Goal: Information Seeking & Learning: Learn about a topic

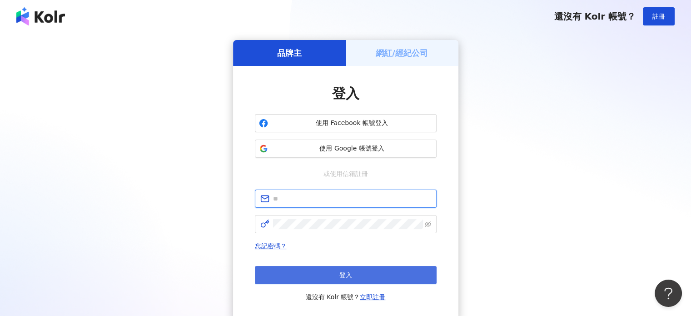
type input "**********"
click at [335, 277] on button "登入" at bounding box center [346, 275] width 182 height 18
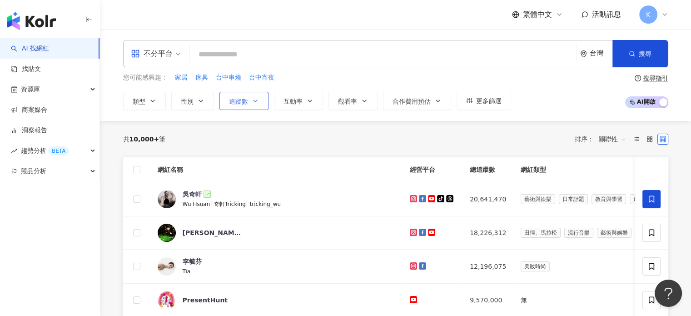
click at [240, 108] on button "追蹤數" at bounding box center [243, 101] width 49 height 18
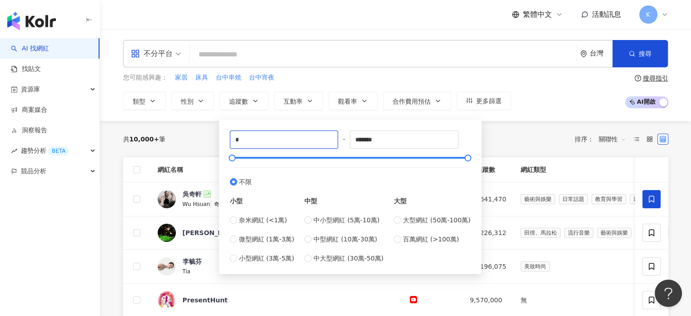
drag, startPoint x: 260, startPoint y: 146, endPoint x: 225, endPoint y: 146, distance: 34.5
click at [225, 146] on div "* - ******* 不限 小型 奈米網紅 (<1萬) 微型網紅 (1萬-3萬) 小型網紅 (3萬-5萬) 中型 中小型網紅 (5萬-10萬) 中型網紅 (…" at bounding box center [350, 197] width 252 height 144
type input "****"
drag, startPoint x: 401, startPoint y: 139, endPoint x: 336, endPoint y: 146, distance: 64.8
click at [336, 147] on div "**** - ******* 不限 小型 奈米網紅 (<1萬) 微型網紅 (1萬-3萬) 小型網紅 (3萬-5萬) 中型 中小型網紅 (5萬-10萬) 中型網…" at bounding box center [350, 196] width 241 height 133
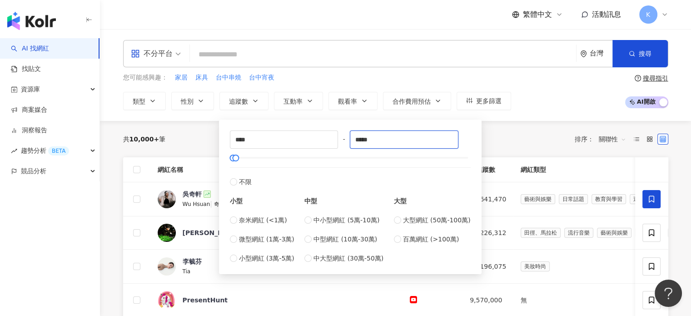
type input "*****"
click at [498, 144] on div "共 10,000+ 筆 排序： 關聯性" at bounding box center [395, 139] width 545 height 15
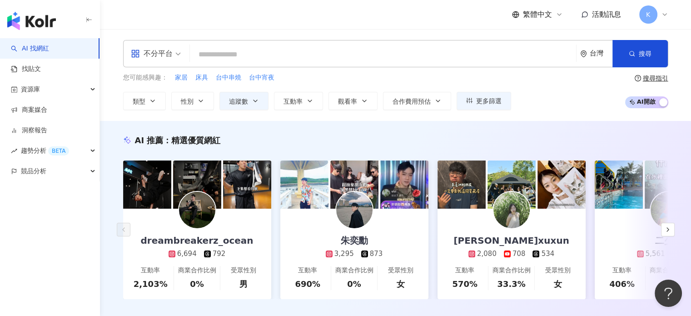
click at [396, 129] on div "AI 推薦 ： 精選優質網紅 dreambreakerz_ocean 6,694 792 互動率 2,103% 商業合作比例 0% 受眾性別 男 朱奕勳 3,…" at bounding box center [395, 226] width 591 height 211
click at [157, 56] on div "不分平台" at bounding box center [152, 53] width 42 height 15
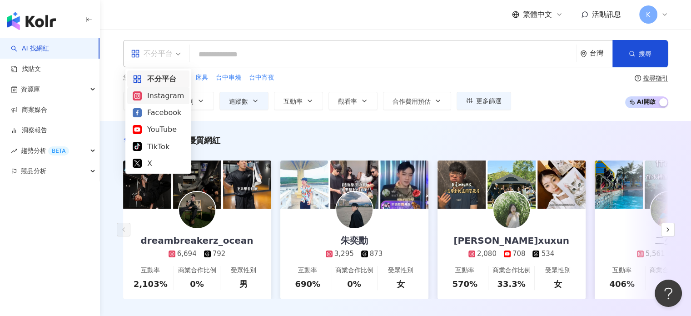
click at [174, 91] on div "Instagram" at bounding box center [158, 95] width 51 height 11
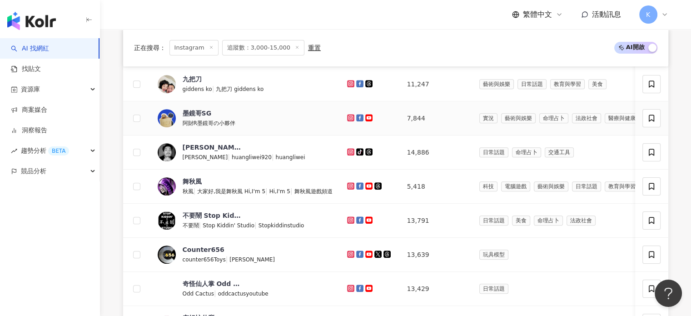
scroll to position [363, 0]
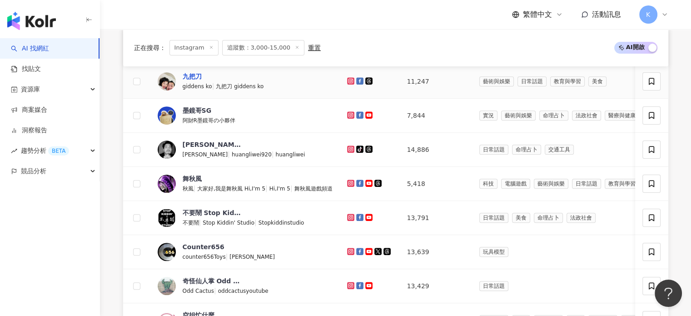
click at [191, 81] on div "九把刀" at bounding box center [192, 76] width 19 height 9
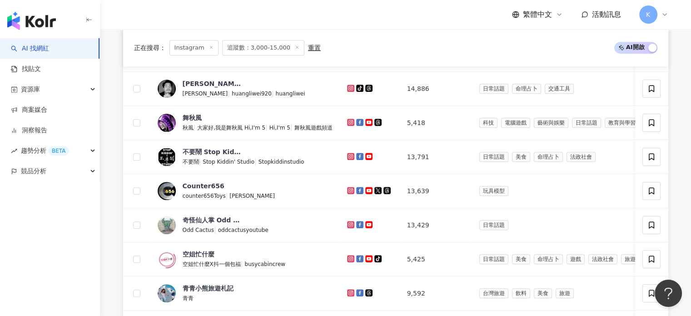
scroll to position [590, 0]
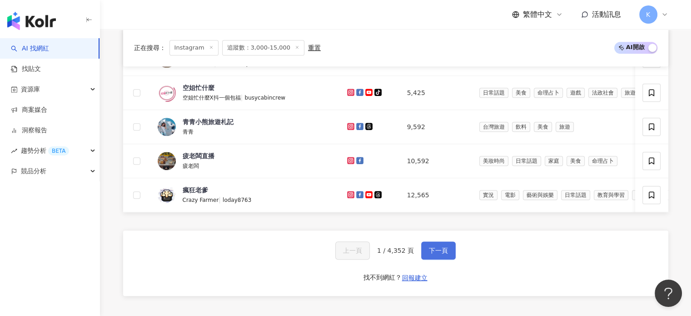
click at [443, 254] on span "下一頁" at bounding box center [438, 250] width 19 height 7
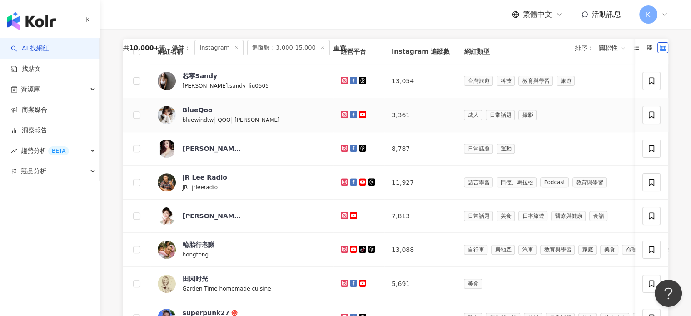
scroll to position [272, 0]
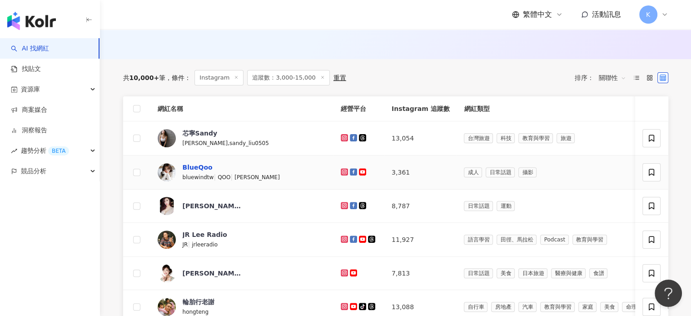
click at [193, 169] on div "BlueQoo" at bounding box center [198, 167] width 30 height 9
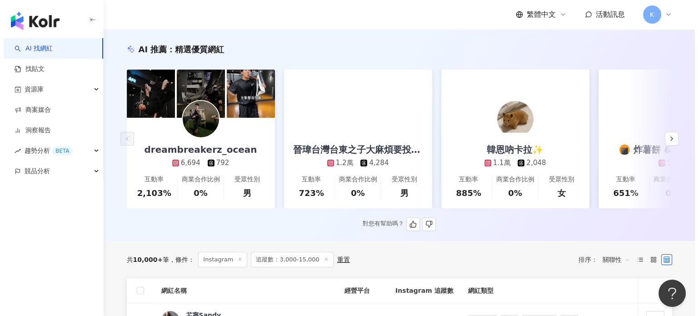
scroll to position [0, 0]
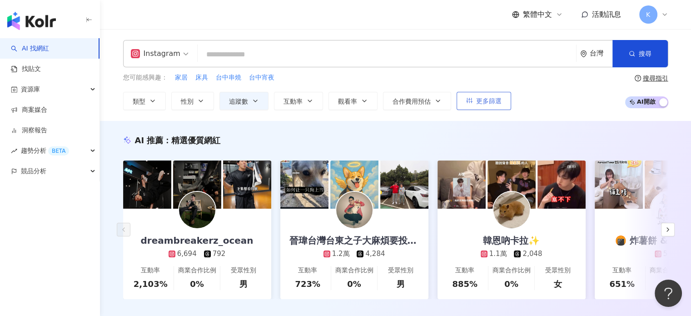
click at [474, 99] on button "更多篩選" at bounding box center [483, 101] width 54 height 18
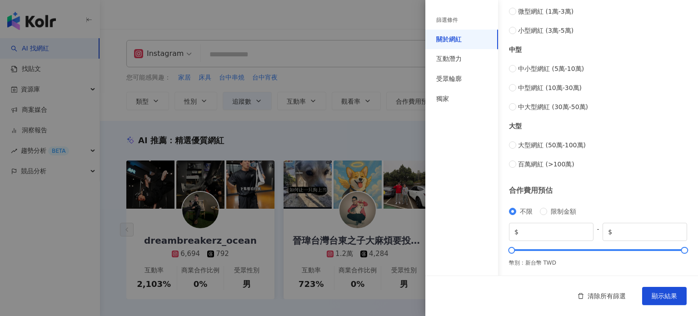
scroll to position [369, 0]
click at [463, 81] on div "受眾輪廓" at bounding box center [461, 79] width 73 height 20
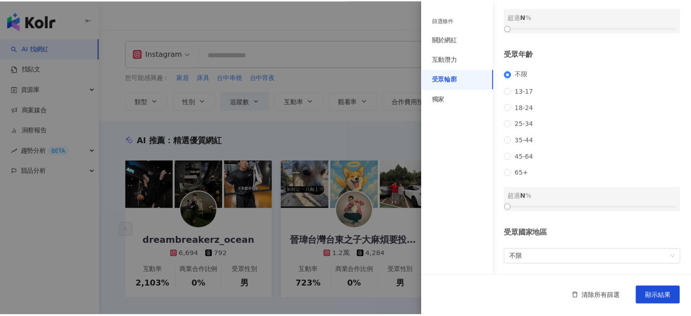
scroll to position [0, 0]
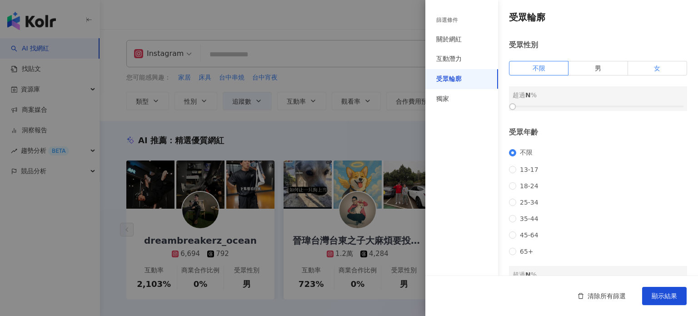
click at [636, 66] on label "女" at bounding box center [657, 68] width 59 height 15
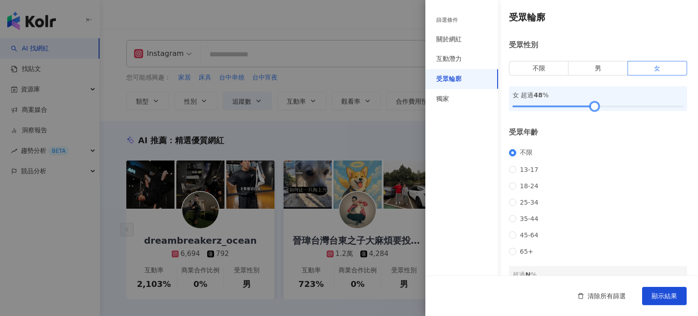
drag, startPoint x: 525, startPoint y: 109, endPoint x: 589, endPoint y: 107, distance: 64.5
click at [592, 107] on div at bounding box center [594, 106] width 5 height 5
click at [653, 292] on span "顯示結果" at bounding box center [663, 295] width 25 height 7
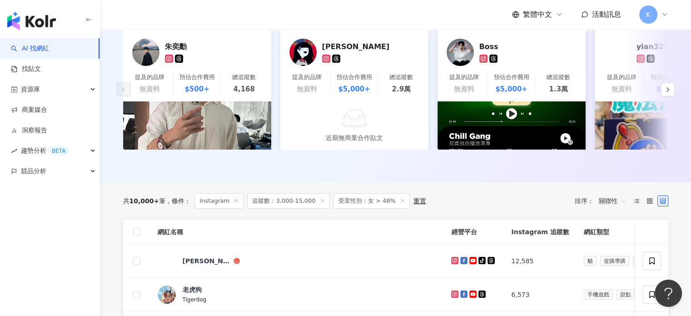
scroll to position [272, 0]
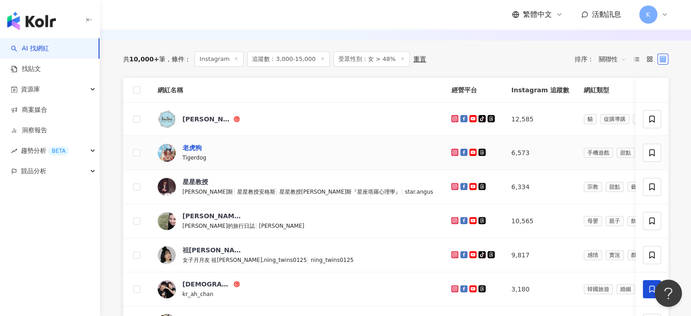
click at [196, 152] on div "老虎狗" at bounding box center [192, 147] width 19 height 9
click at [191, 220] on div "Eliza" at bounding box center [212, 215] width 59 height 9
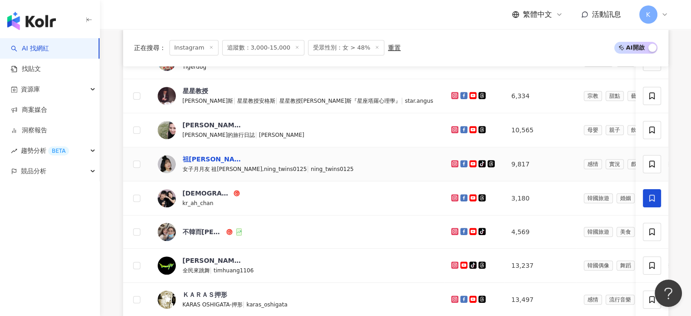
click at [201, 163] on div "祖寧 Ning" at bounding box center [212, 158] width 59 height 9
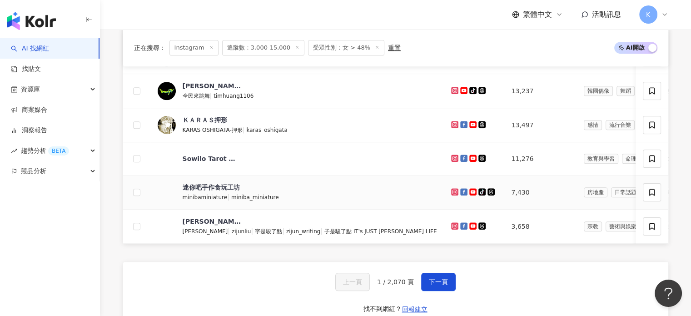
scroll to position [590, 0]
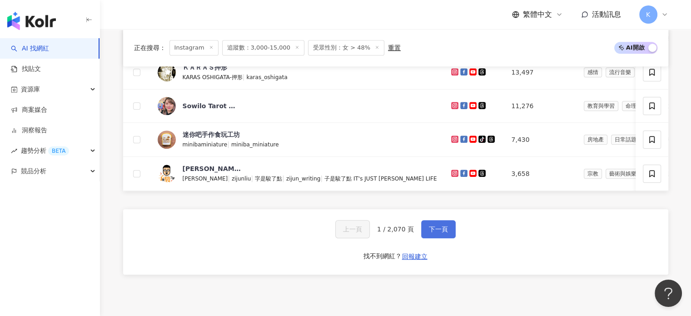
click at [426, 238] on button "下一頁" at bounding box center [438, 229] width 35 height 18
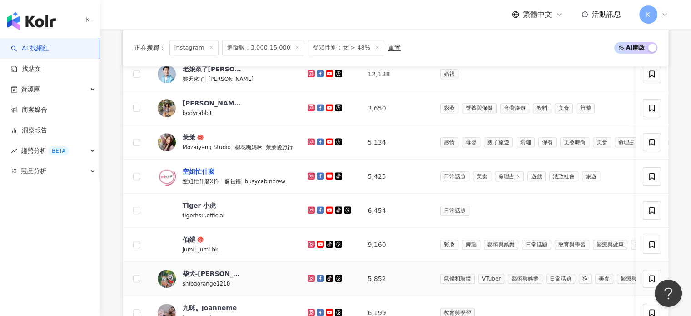
scroll to position [454, 0]
click at [193, 142] on div "茉茉" at bounding box center [189, 137] width 13 height 9
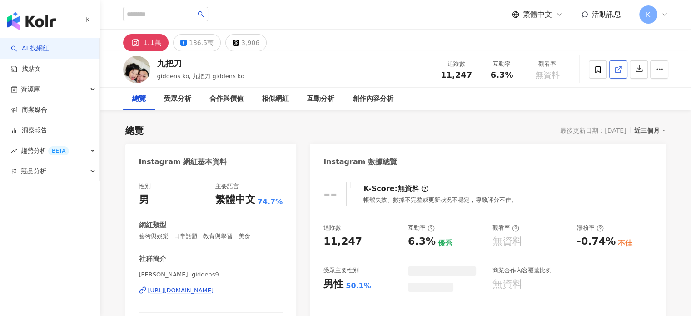
click at [614, 68] on icon at bounding box center [618, 69] width 8 height 8
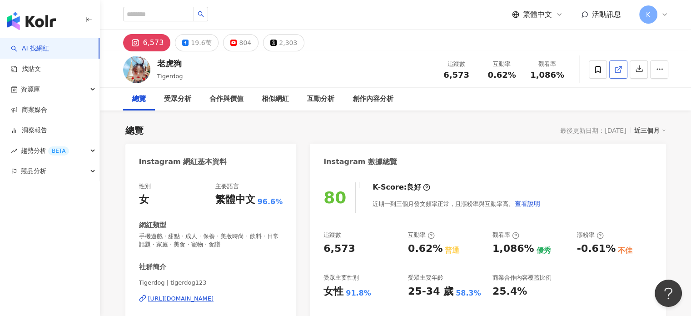
click at [623, 72] on link at bounding box center [618, 69] width 18 height 18
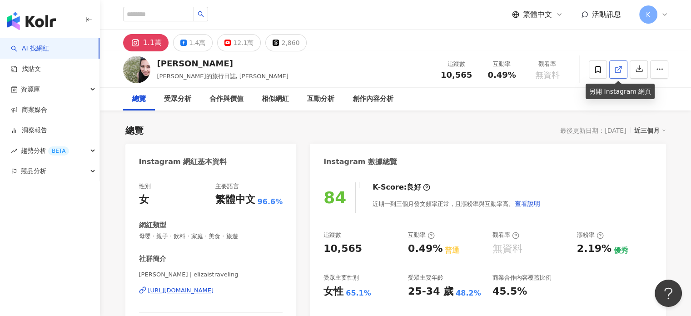
click at [618, 65] on icon at bounding box center [618, 69] width 8 height 8
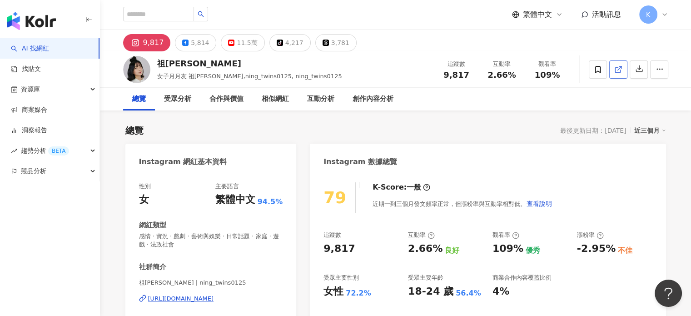
click at [617, 69] on icon at bounding box center [618, 69] width 8 height 8
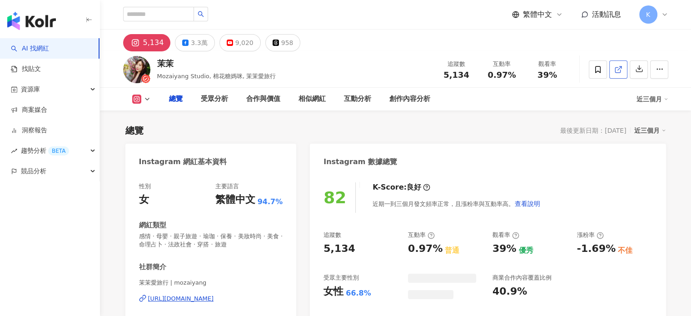
click at [623, 67] on link at bounding box center [618, 69] width 18 height 18
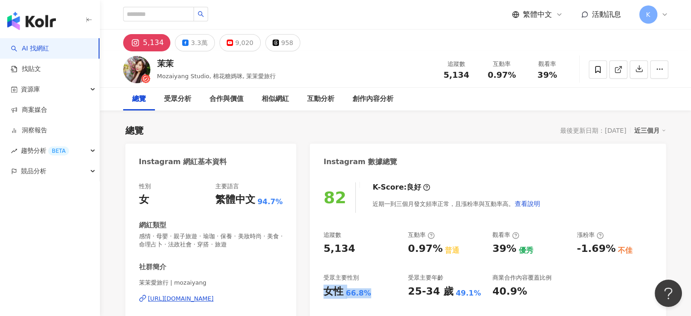
drag, startPoint x: 323, startPoint y: 292, endPoint x: 364, endPoint y: 293, distance: 40.9
click at [364, 293] on div "女性 66.8%" at bounding box center [360, 291] width 75 height 14
copy div "女性 66.8%"
